Goal: Task Accomplishment & Management: Manage account settings

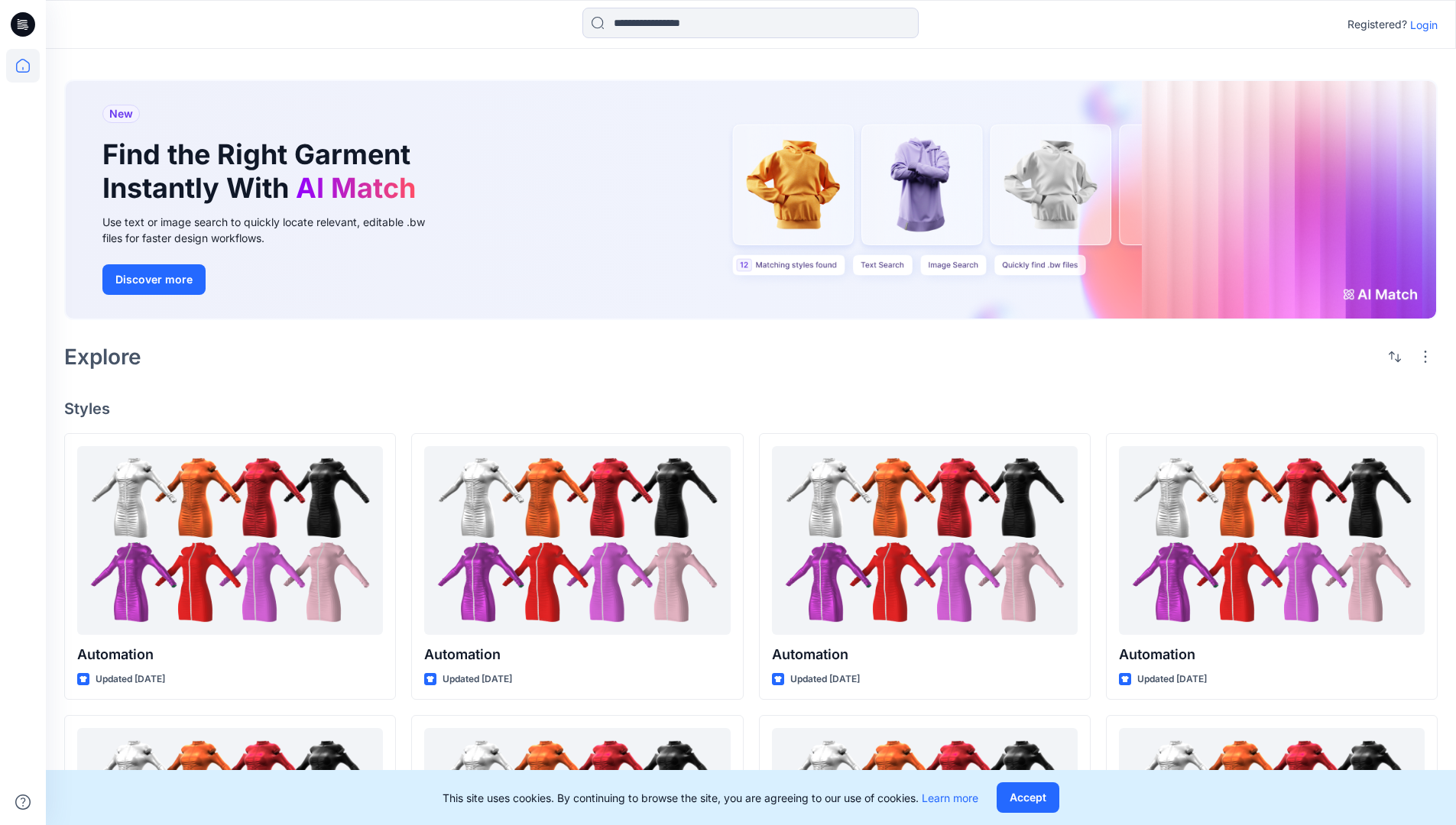
click at [1420, 24] on p "Login" at bounding box center [1423, 24] width 28 height 16
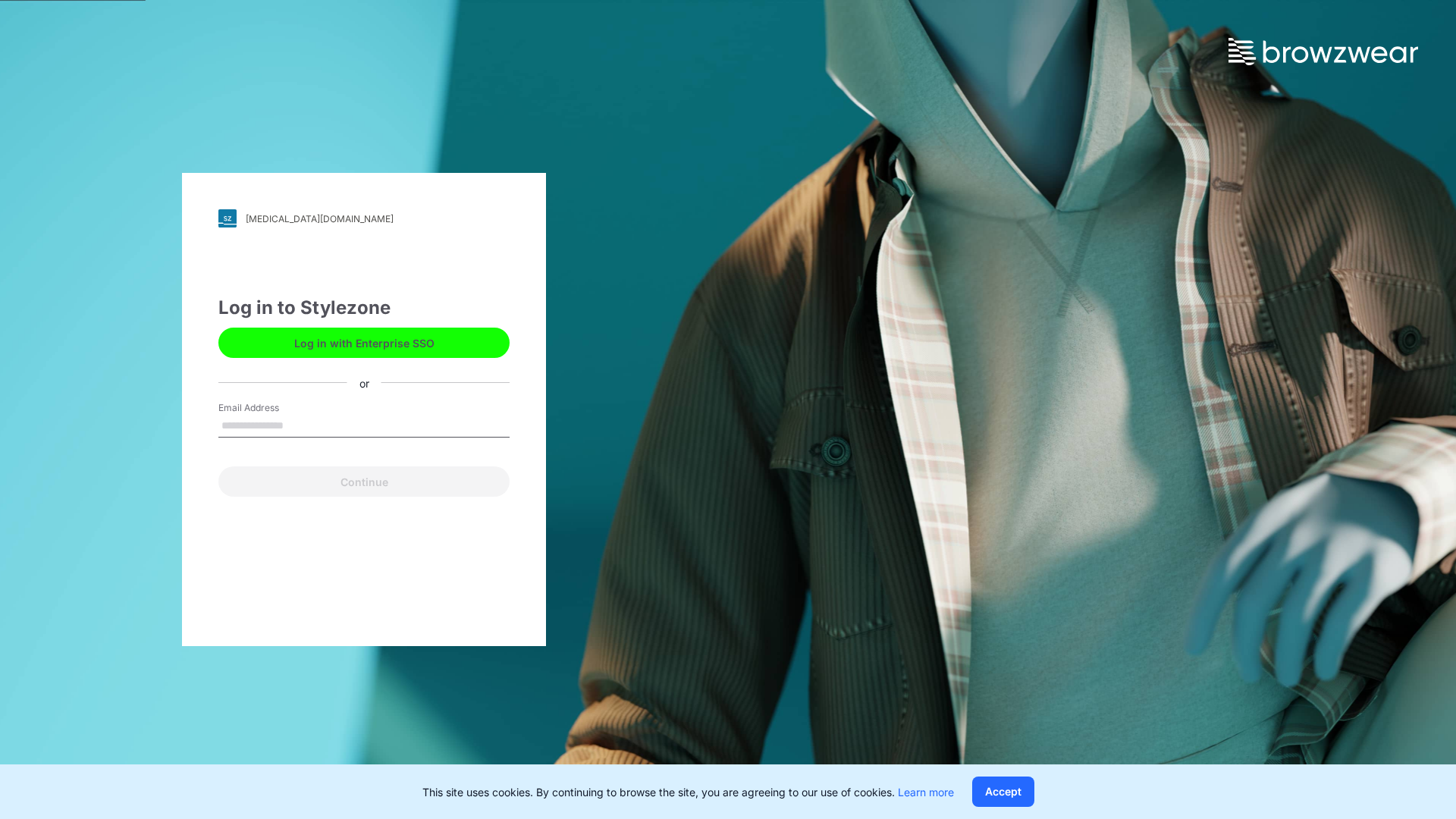
click at [300, 425] on input "Email Address" at bounding box center [364, 426] width 291 height 23
type input "**********"
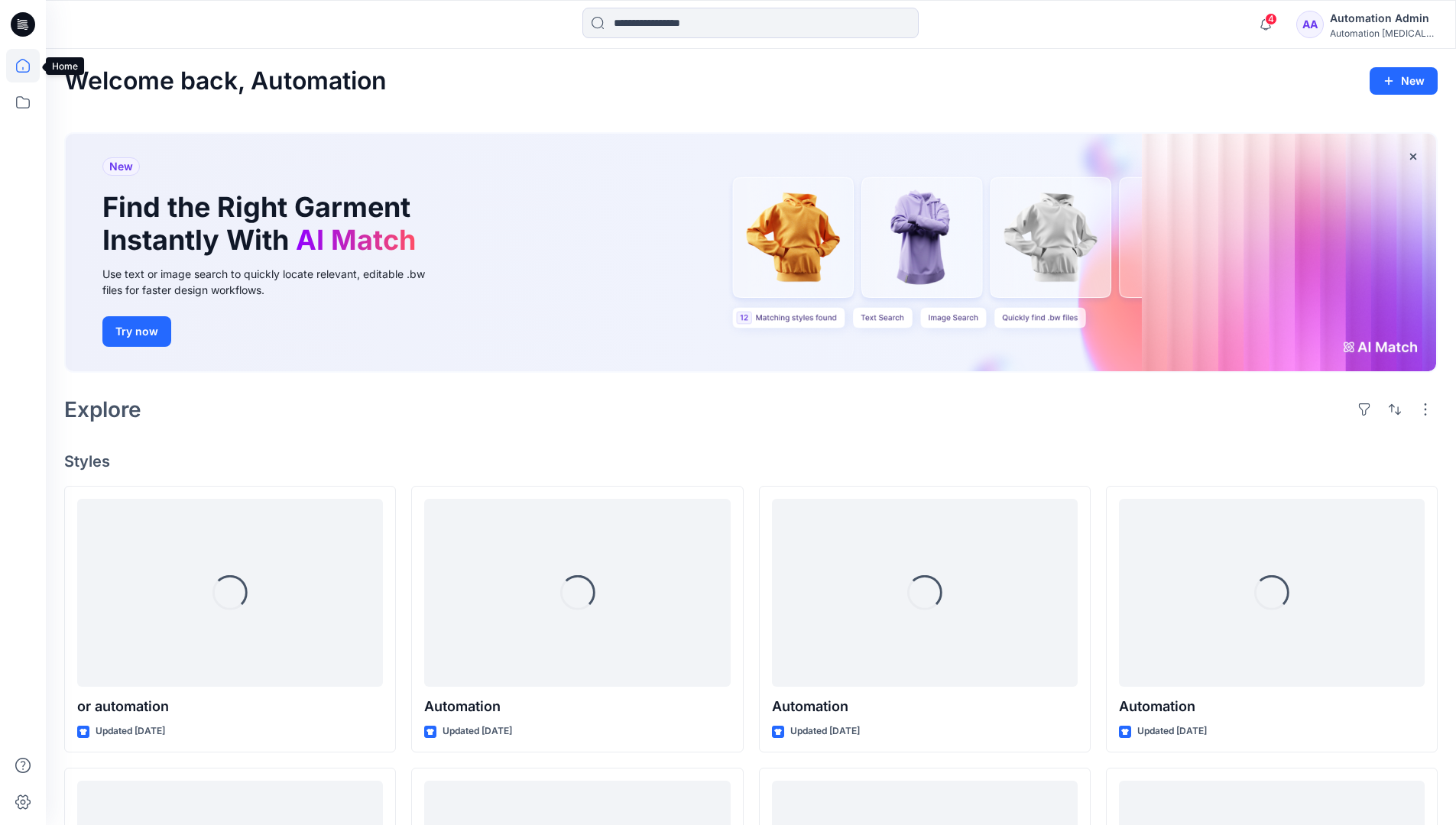
click at [29, 66] on icon at bounding box center [22, 65] width 13 height 13
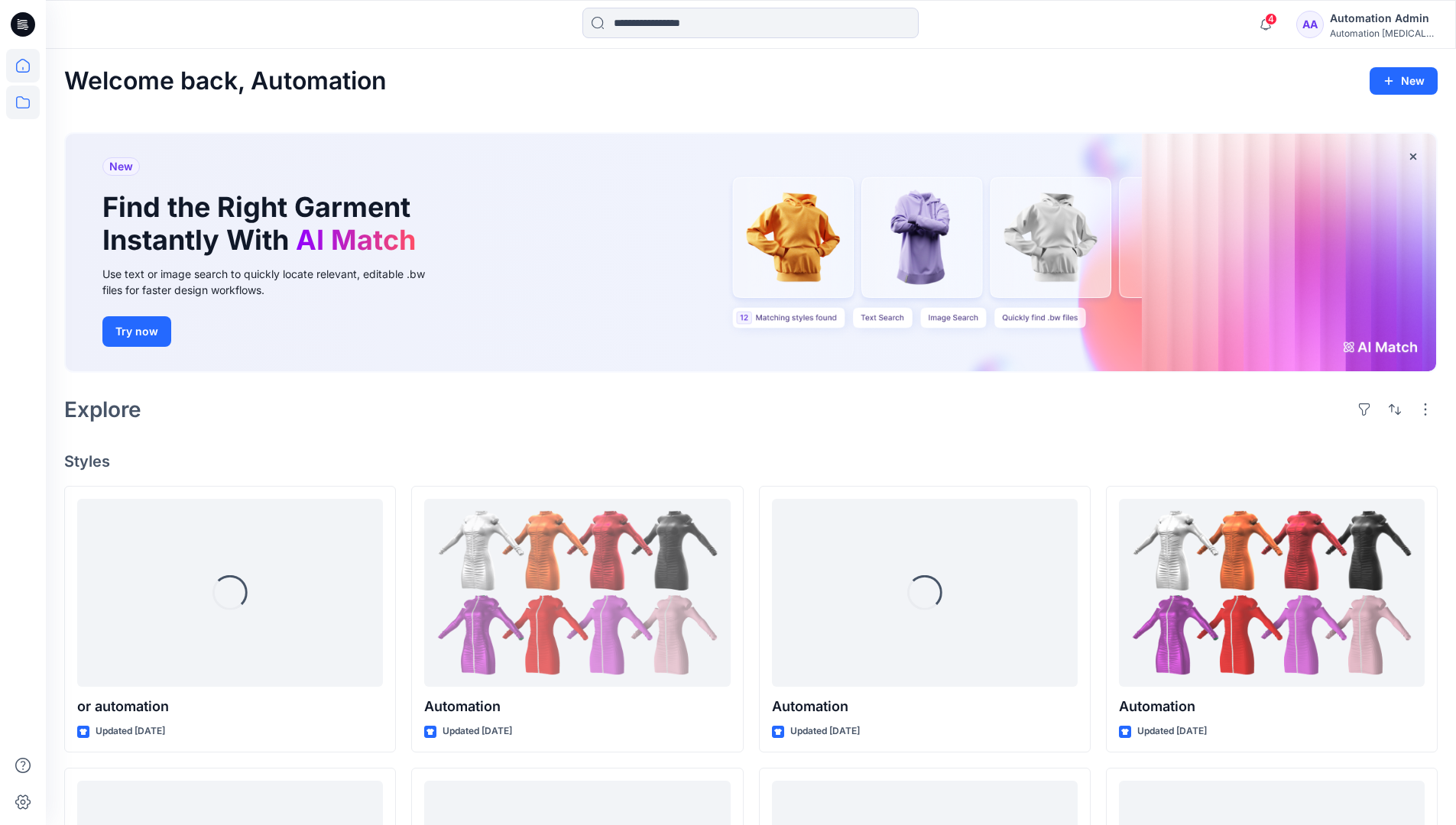
click at [28, 100] on icon at bounding box center [23, 102] width 34 height 34
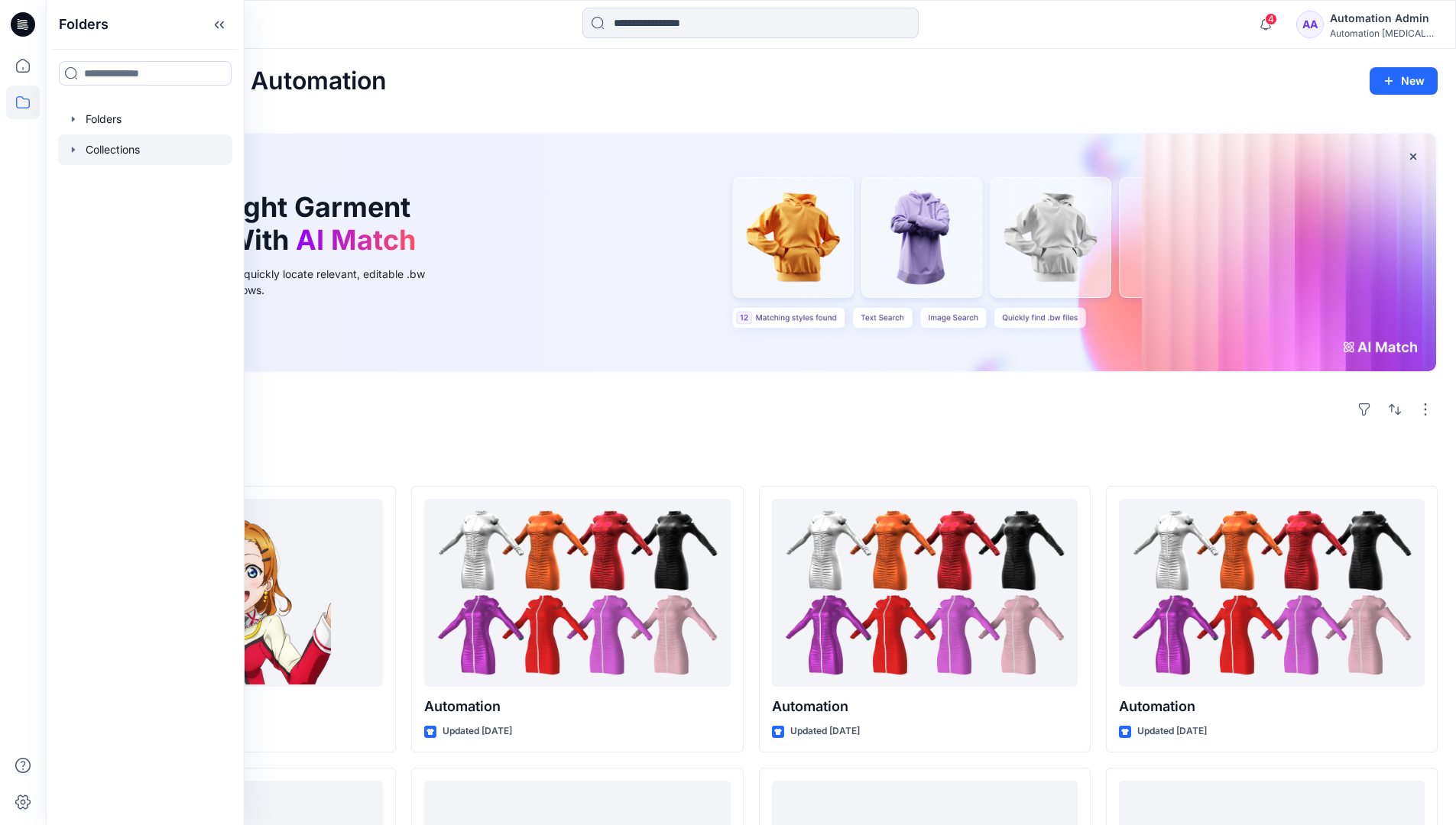
click at [119, 147] on div at bounding box center [145, 149] width 174 height 31
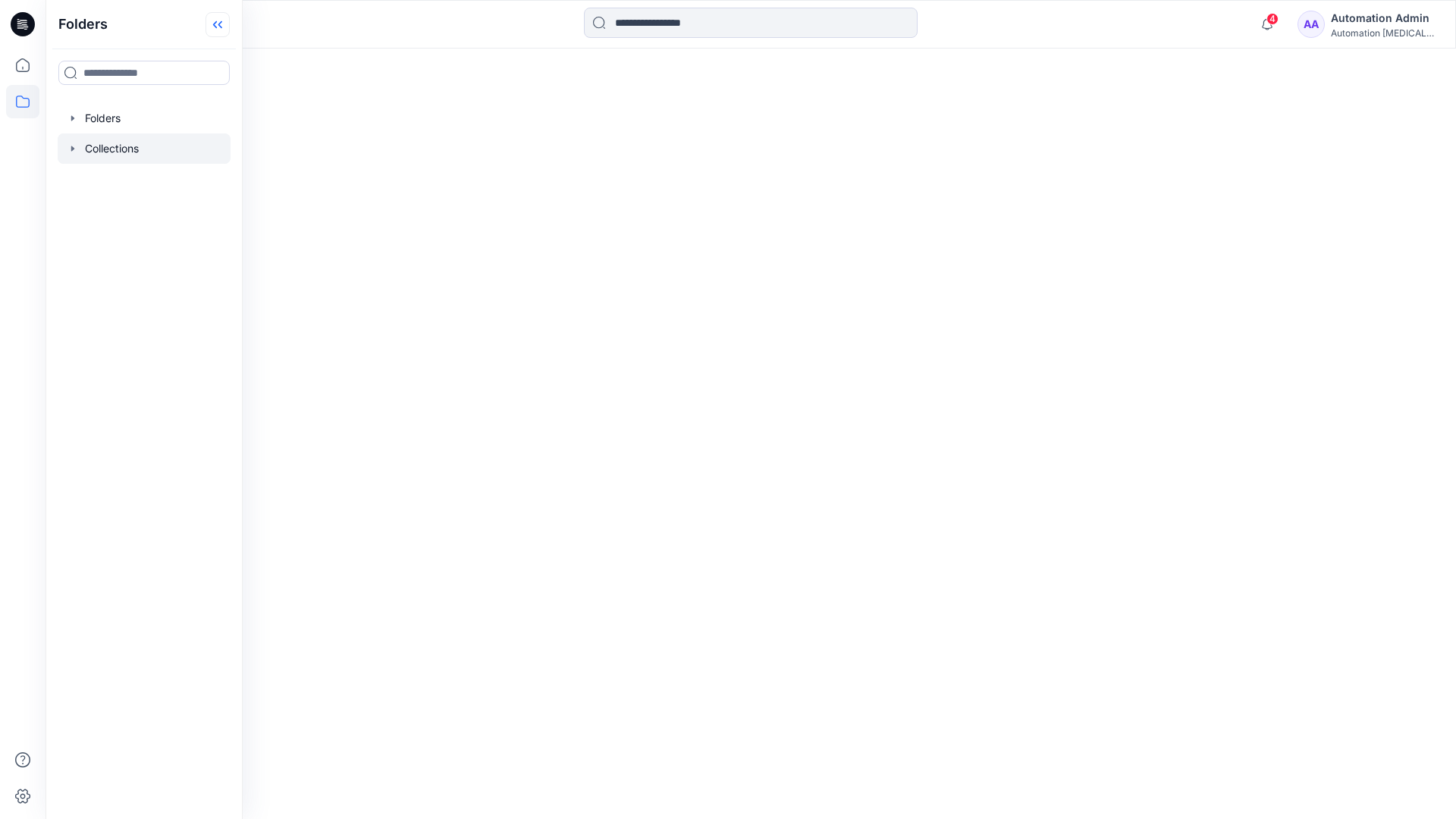
click at [220, 27] on icon at bounding box center [217, 25] width 24 height 25
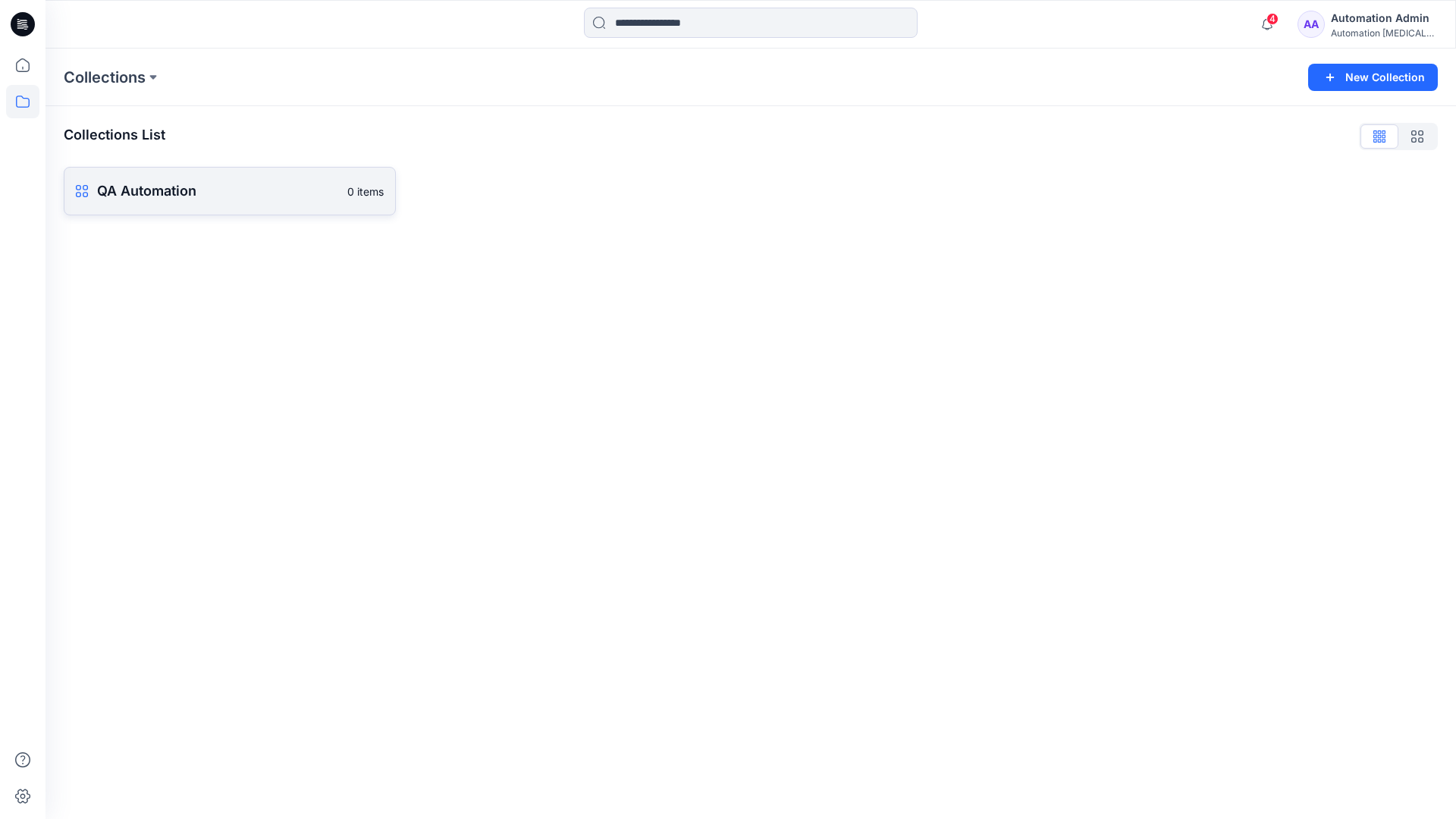
click at [217, 189] on p "QA Automation" at bounding box center [217, 191] width 241 height 21
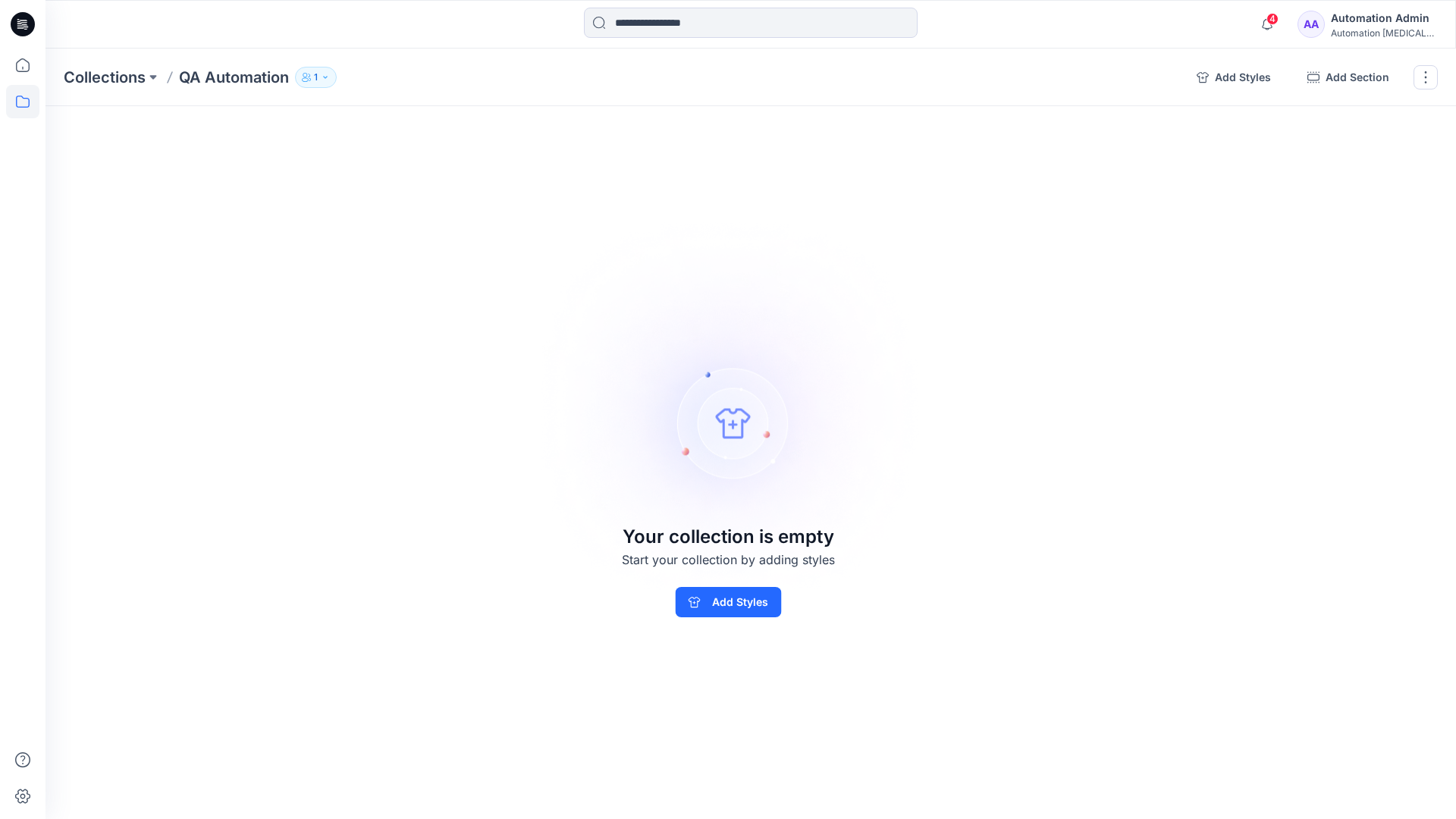
click at [1380, 24] on div "Automation Admin" at bounding box center [1384, 18] width 106 height 18
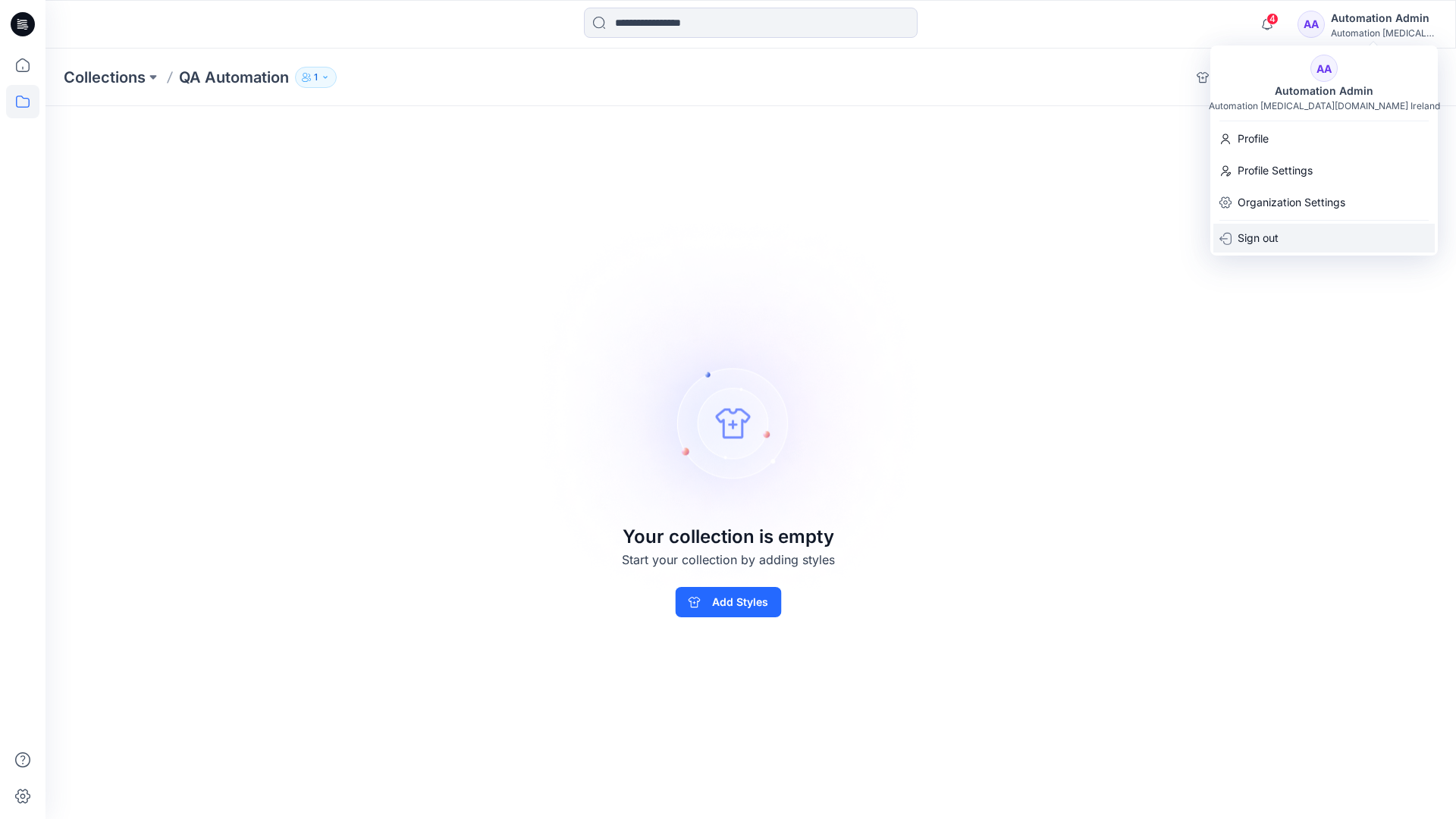
click at [1249, 239] on p "Sign out" at bounding box center [1258, 238] width 41 height 29
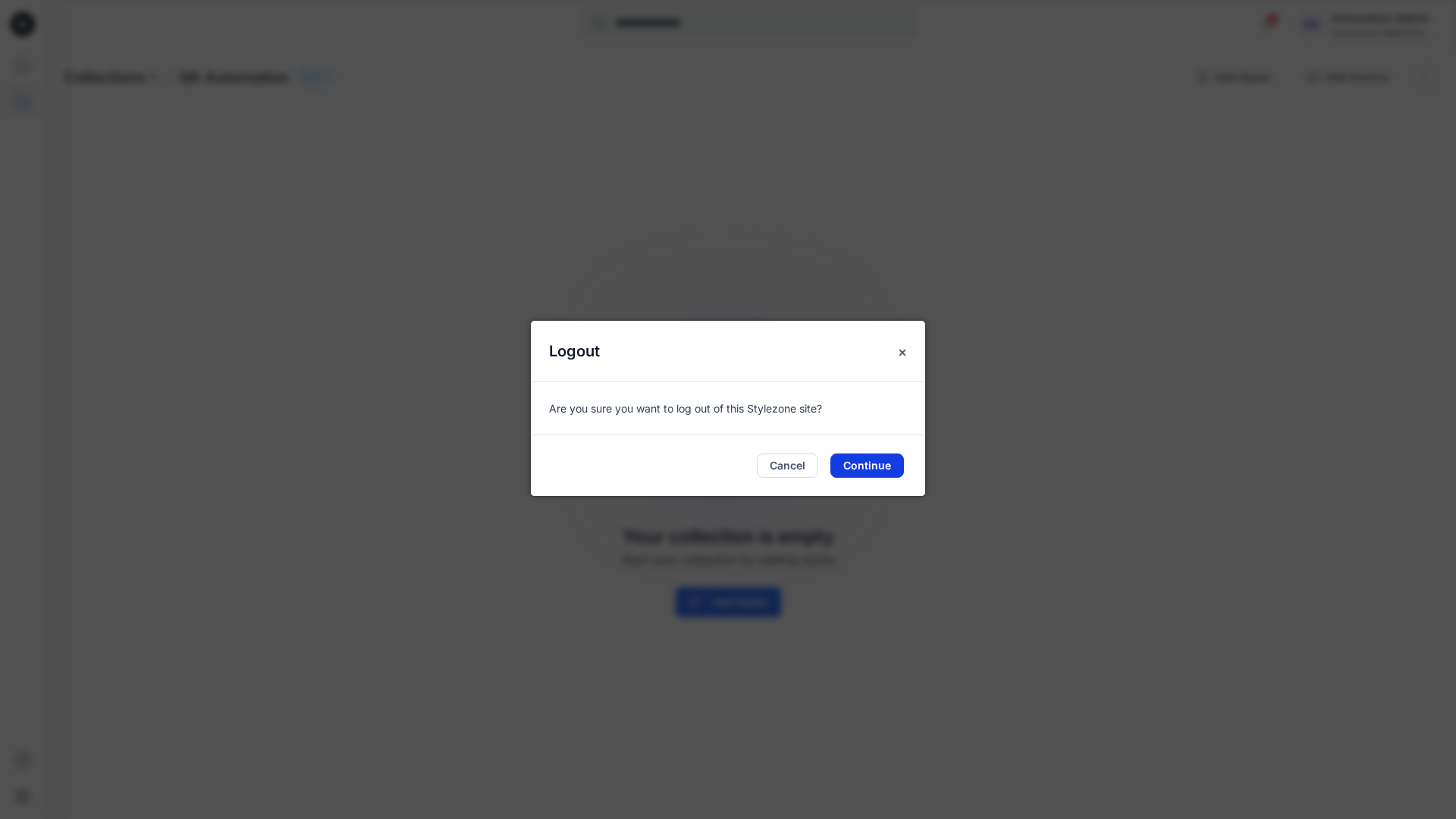
click at [841, 468] on button "Continue" at bounding box center [867, 465] width 73 height 24
